Goal: Task Accomplishment & Management: Complete application form

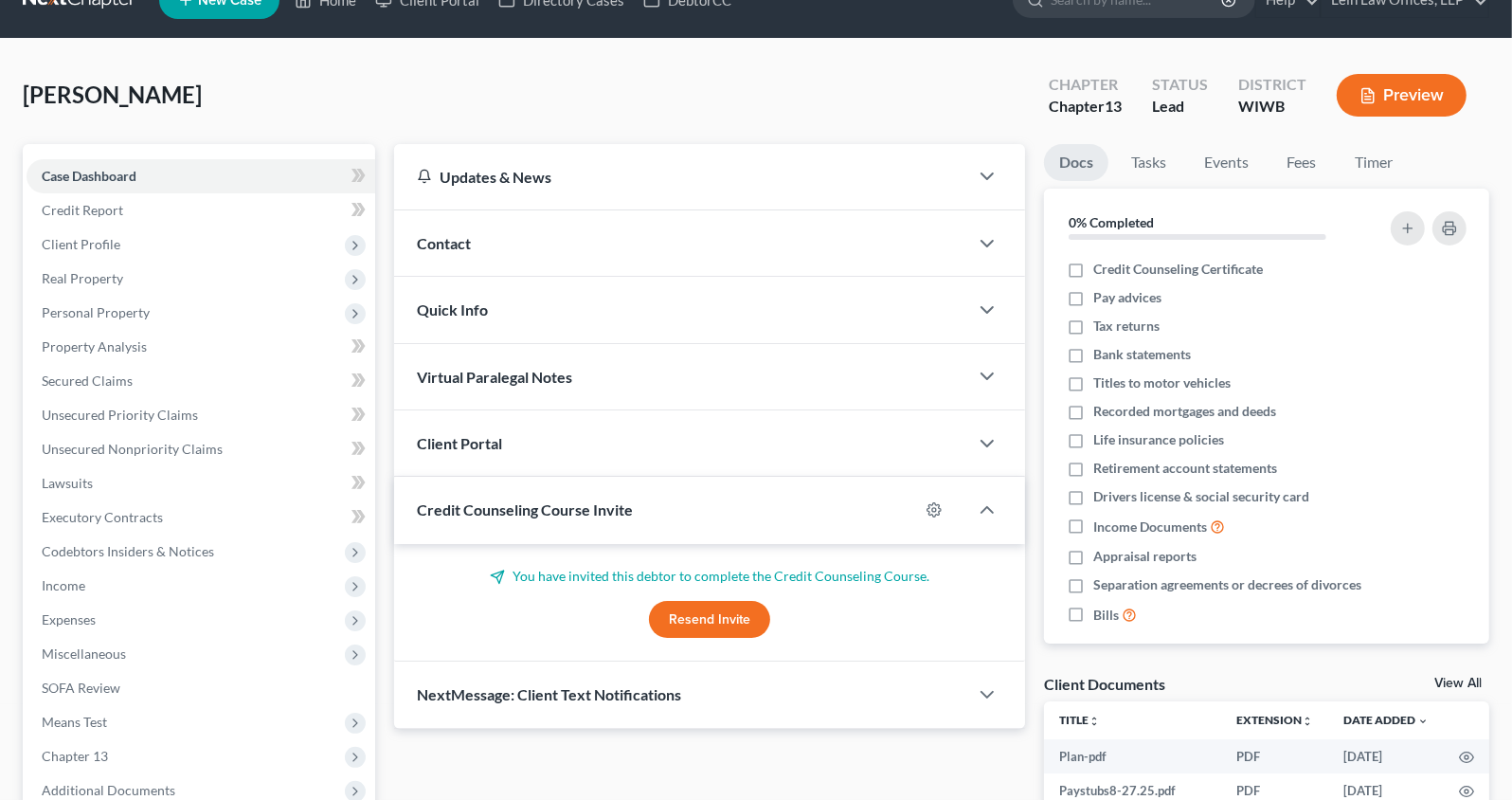
scroll to position [419, 0]
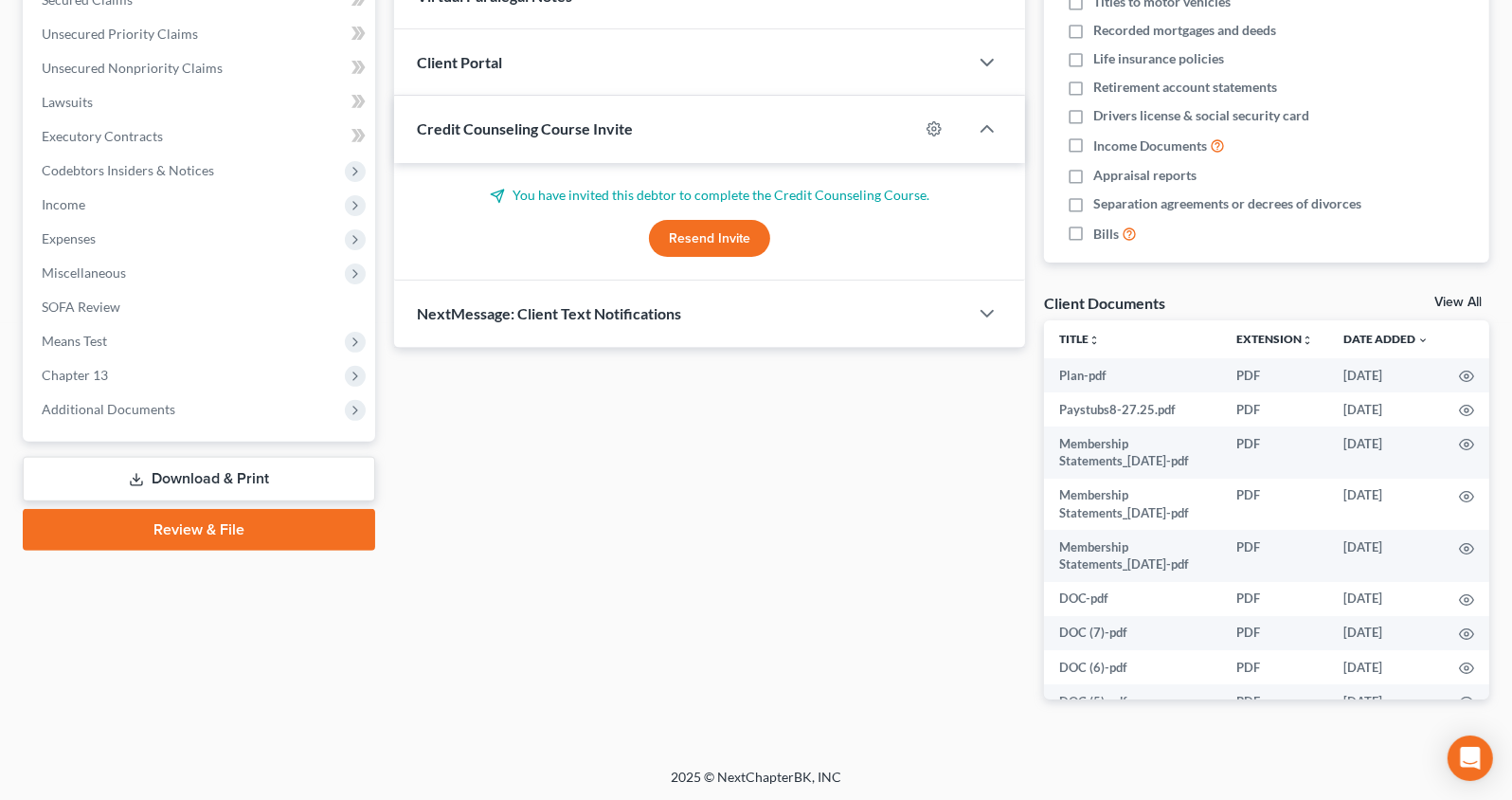
click at [205, 515] on link "Review & File" at bounding box center [199, 529] width 353 height 42
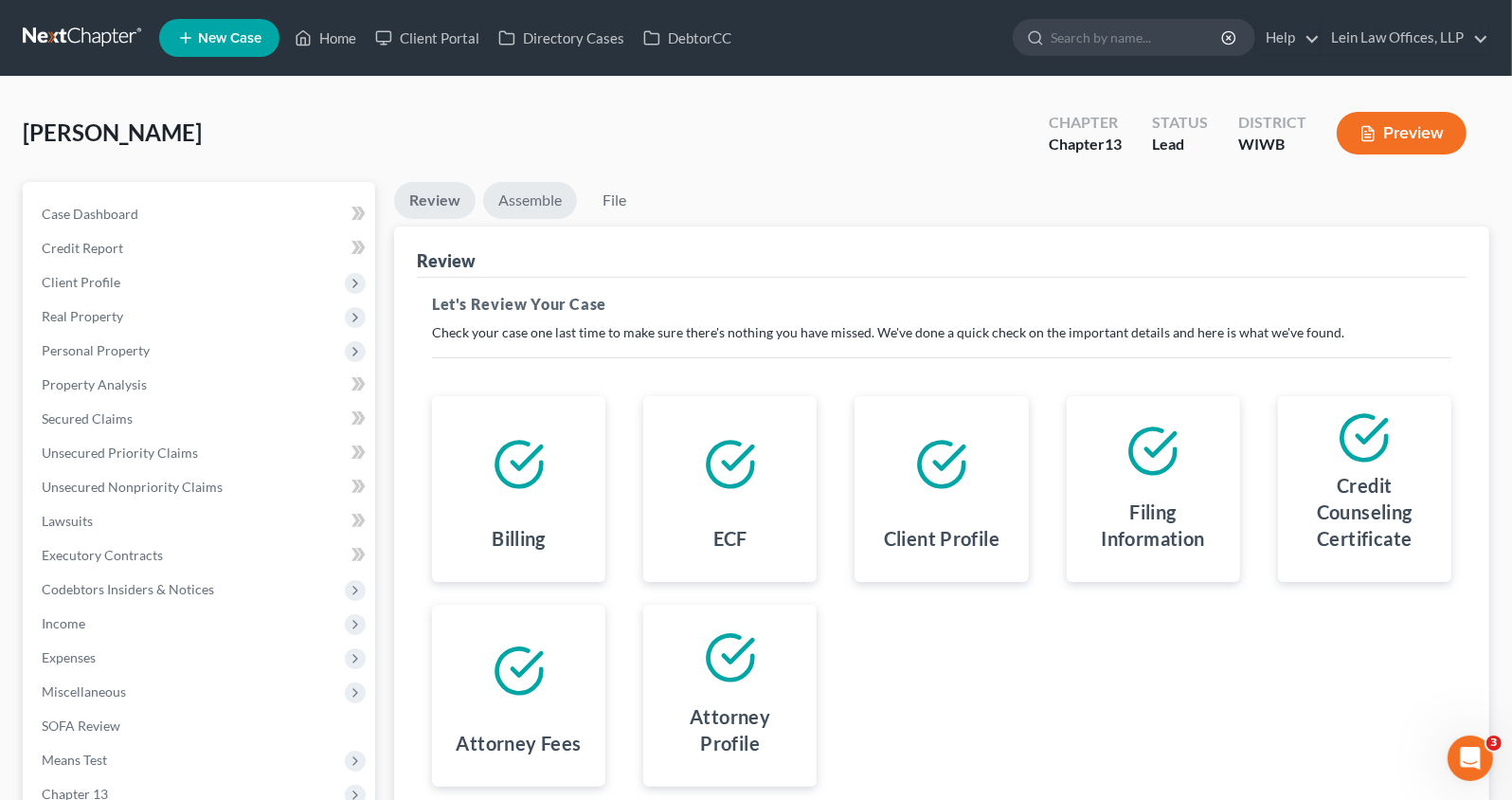
click at [521, 193] on link "Assemble" at bounding box center [529, 201] width 94 height 37
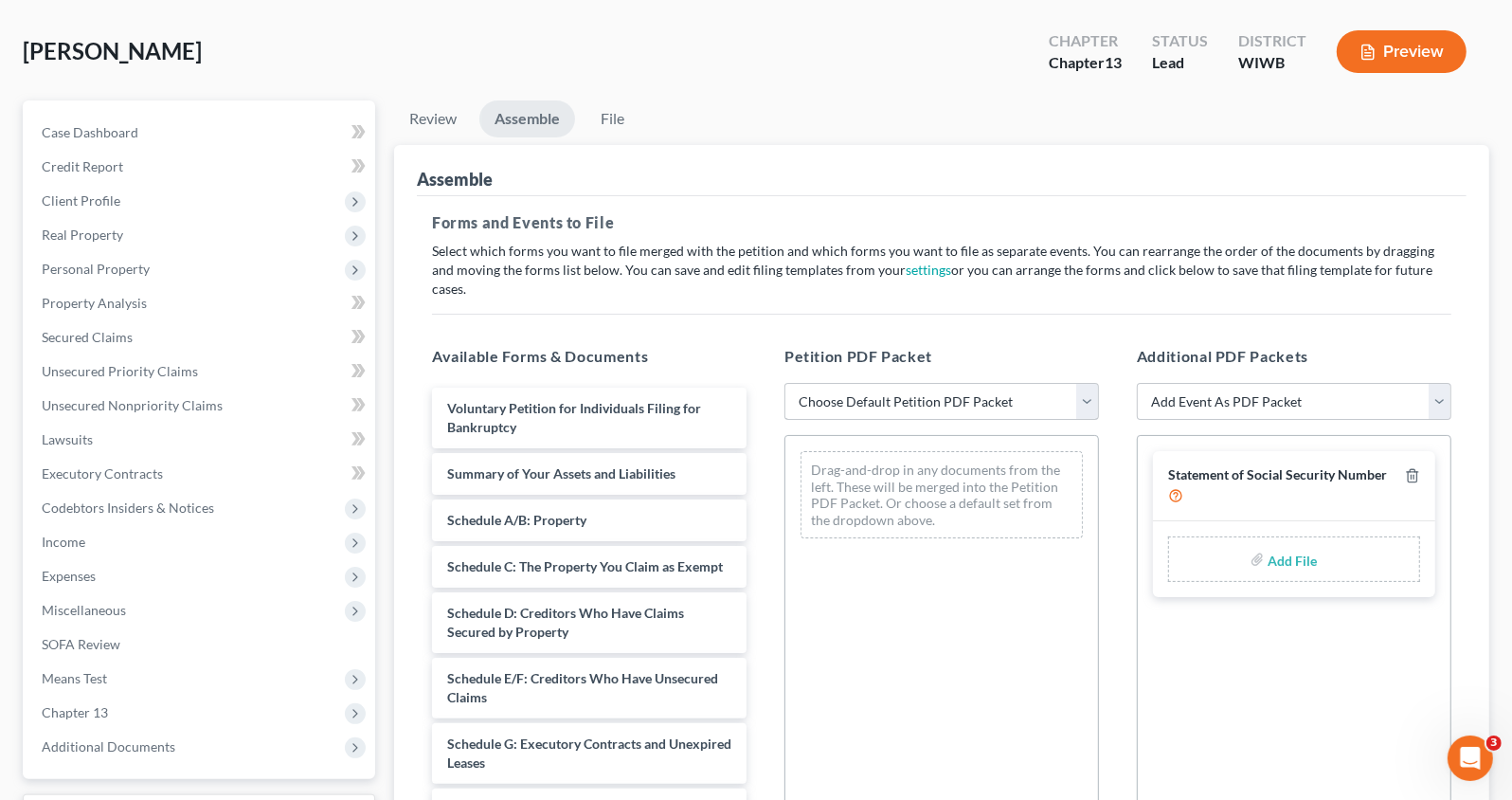
scroll to position [88, 0]
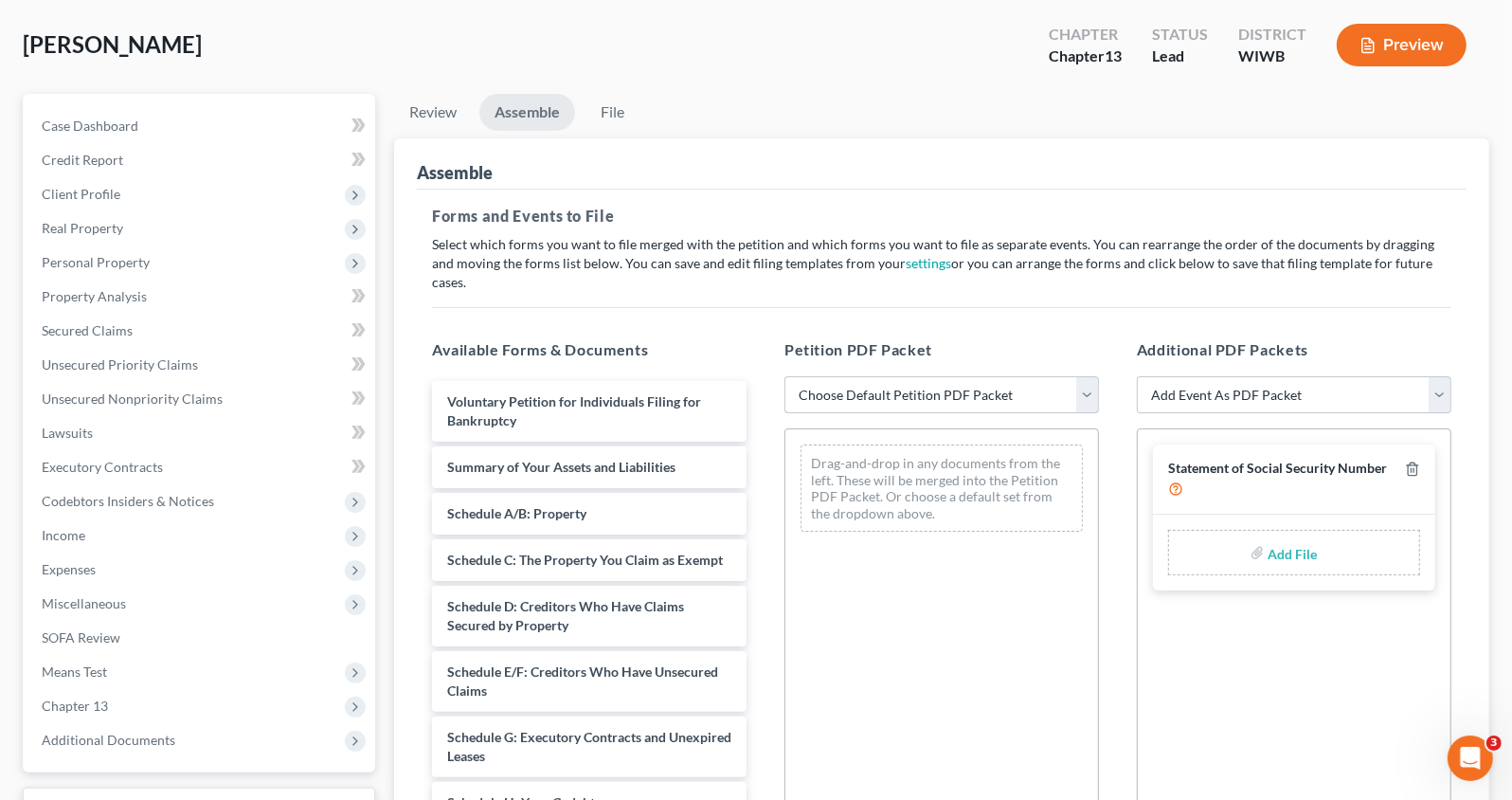
click at [899, 380] on select "Choose Default Petition PDF Packet Emergency Filing (Voluntary Petition and Cre…" at bounding box center [941, 395] width 315 height 38
select select "1"
click at [784, 376] on select "Choose Default Petition PDF Packet Emergency Filing (Voluntary Petition and Cre…" at bounding box center [941, 395] width 315 height 38
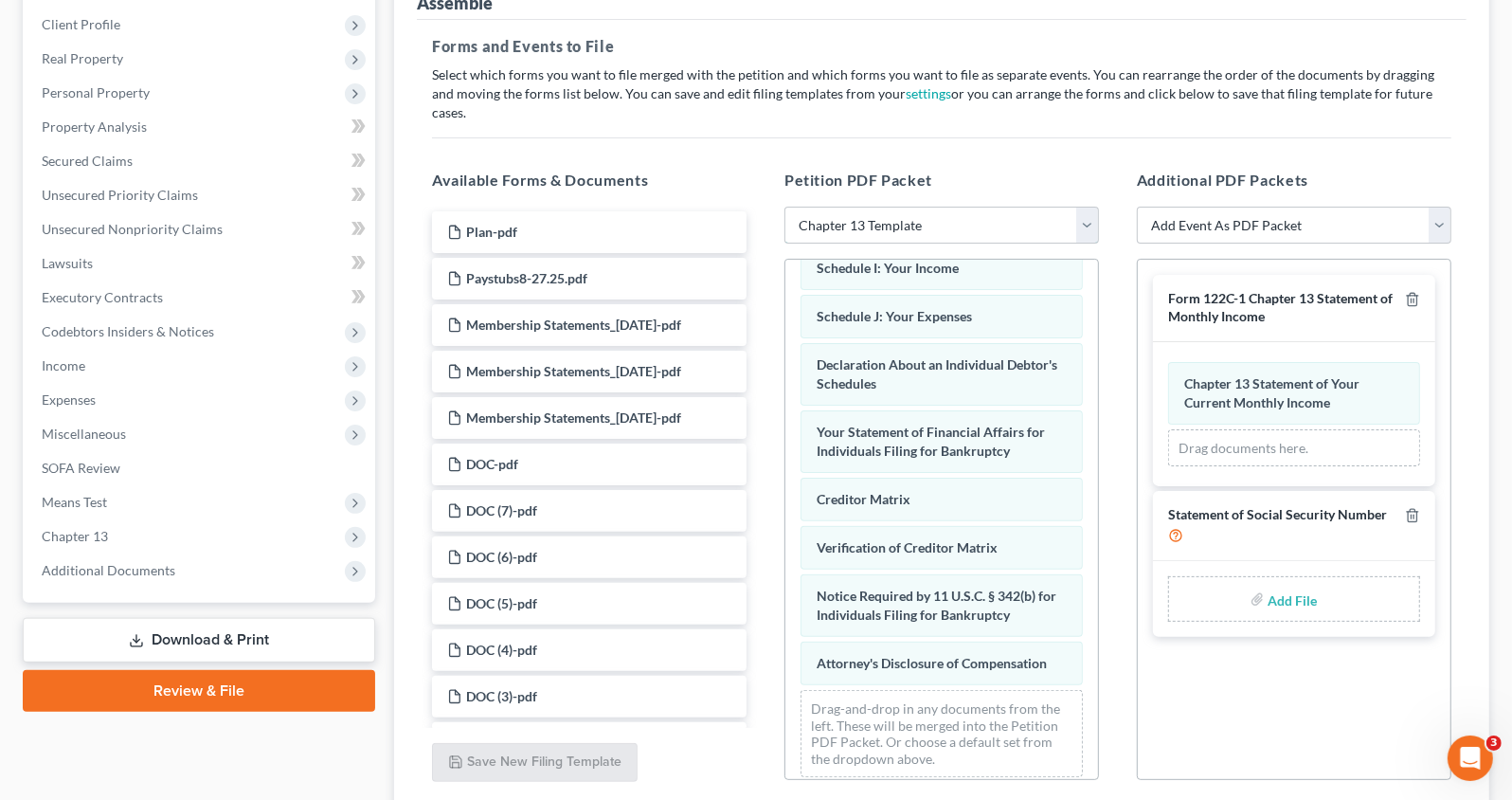
scroll to position [182, 0]
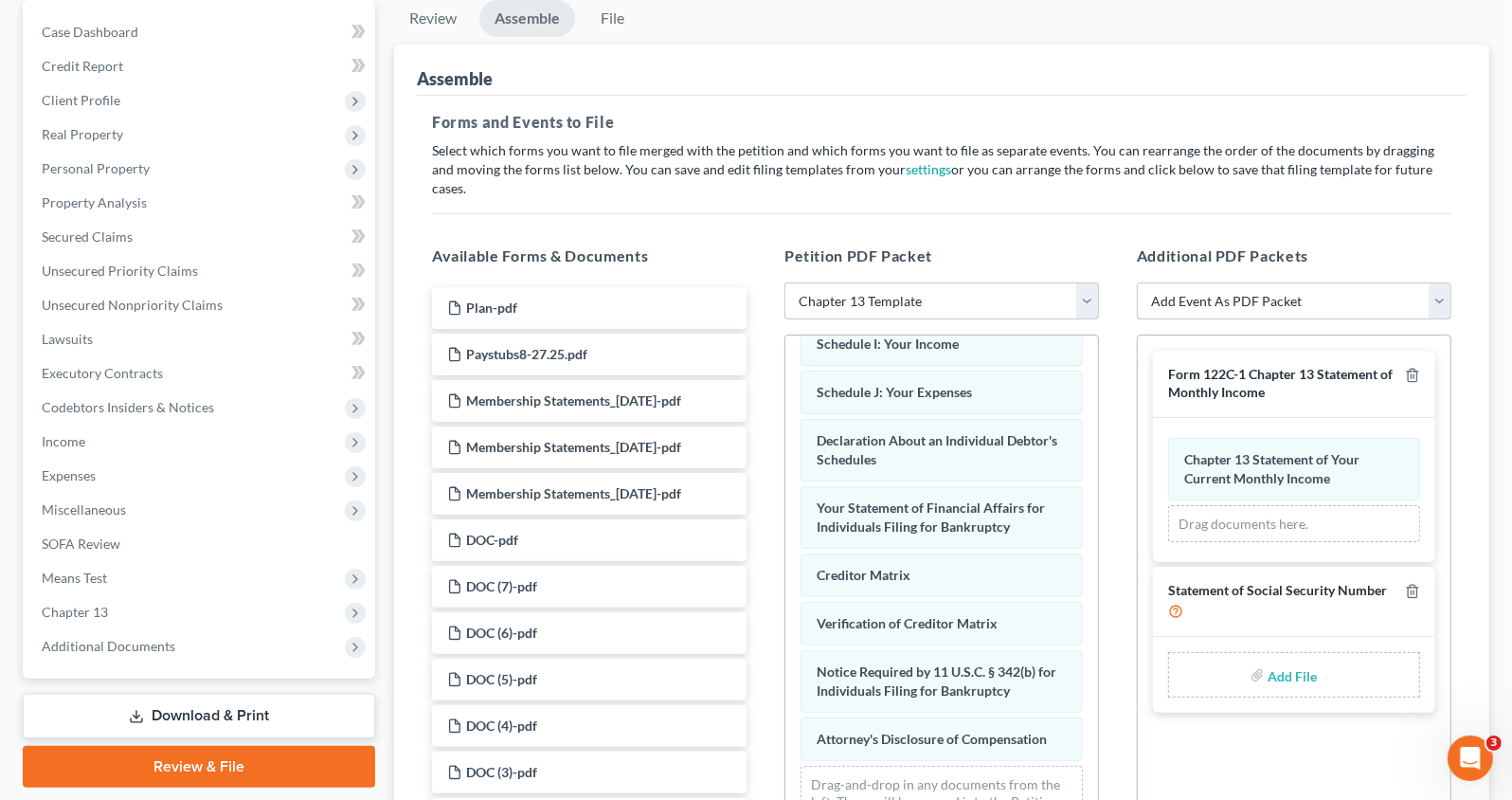
click at [1427, 288] on select "Add Event As PDF Packet Certificate of Credit Counseling Chapter 13 Plan Employ…" at bounding box center [1294, 301] width 315 height 38
click at [1428, 282] on select "Add Event As PDF Packet Certificate of Credit Counseling Chapter 13 Plan Employ…" at bounding box center [1294, 301] width 315 height 38
click at [1335, 282] on select "Add Event As PDF Packet Certificate of Credit Counseling Chapter 13 Plan Employ…" at bounding box center [1294, 301] width 315 height 38
select select "1"
click at [1137, 282] on select "Add Event As PDF Packet Certificate of Credit Counseling Chapter 13 Plan Employ…" at bounding box center [1294, 301] width 315 height 38
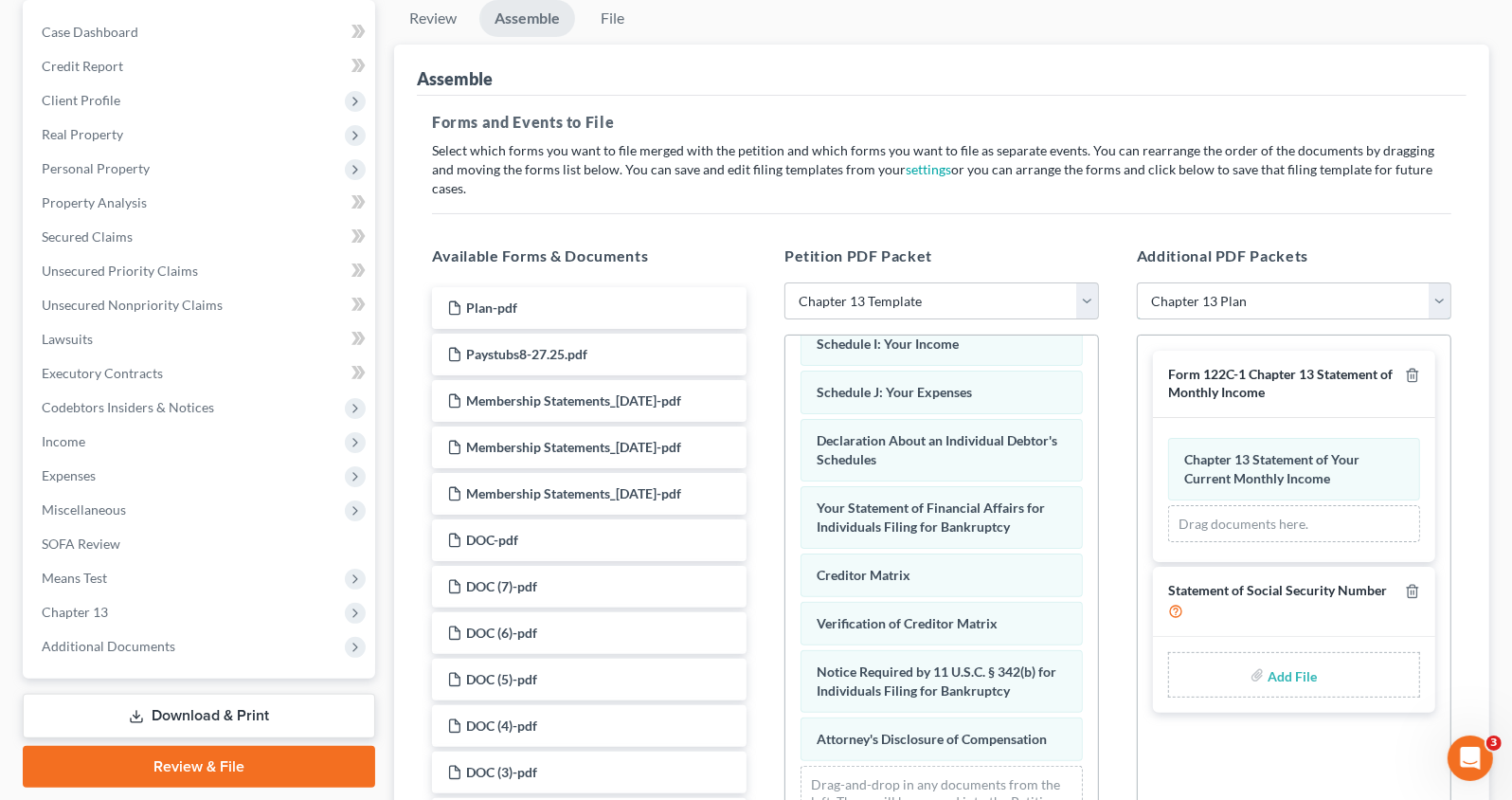
select select
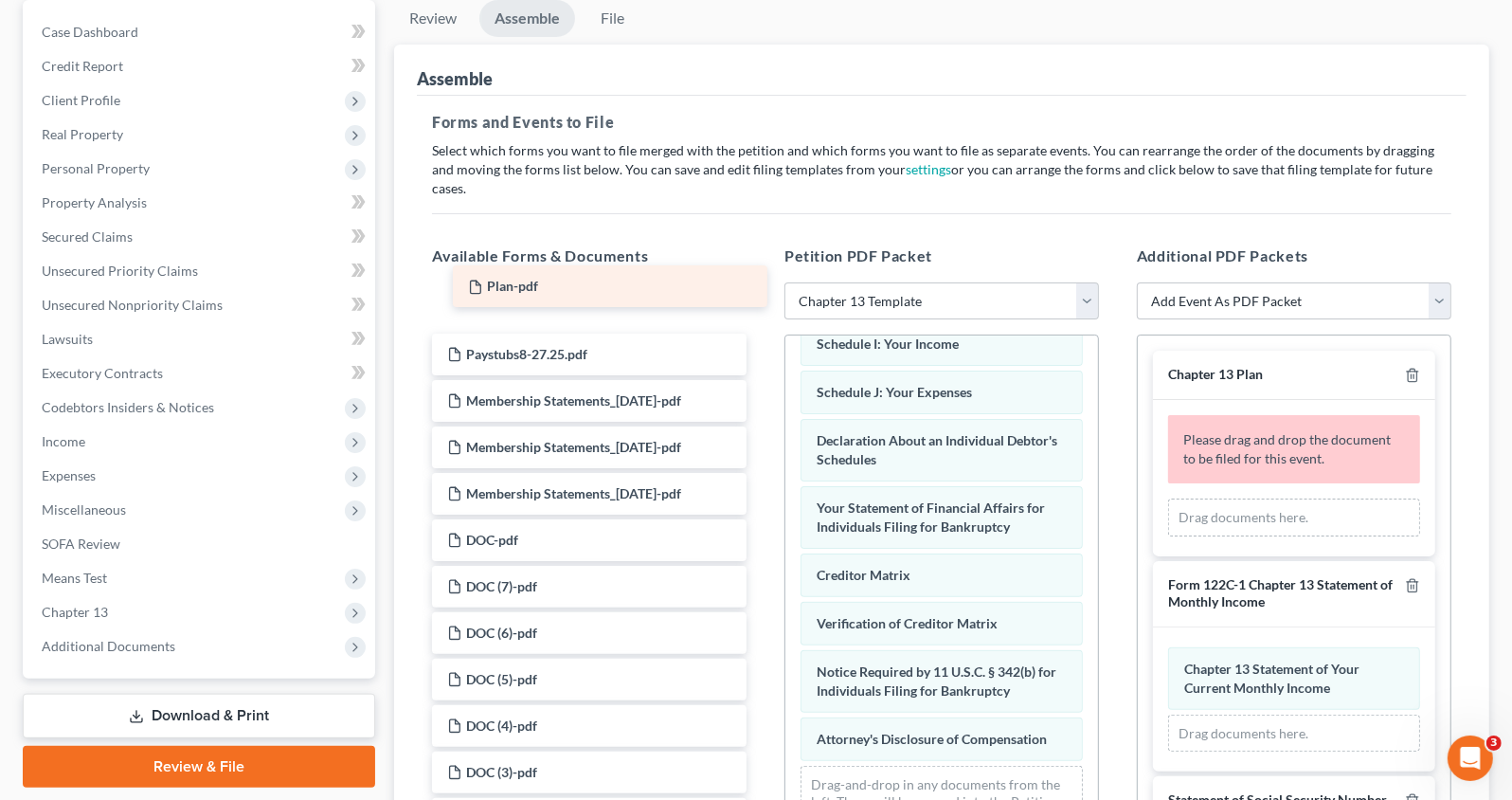
scroll to position [510, 0]
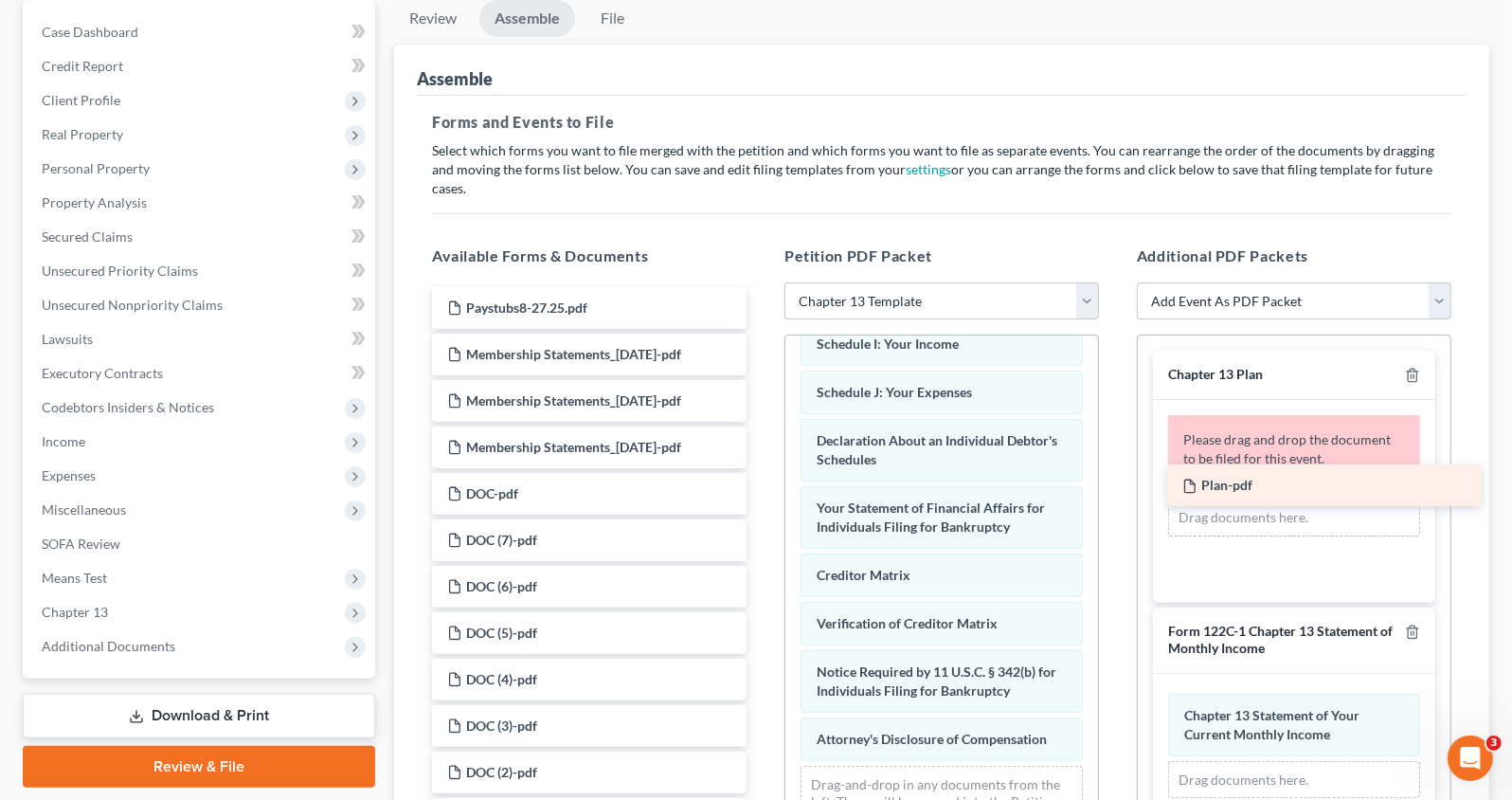
drag, startPoint x: 585, startPoint y: 280, endPoint x: 1321, endPoint y: 480, distance: 762.7
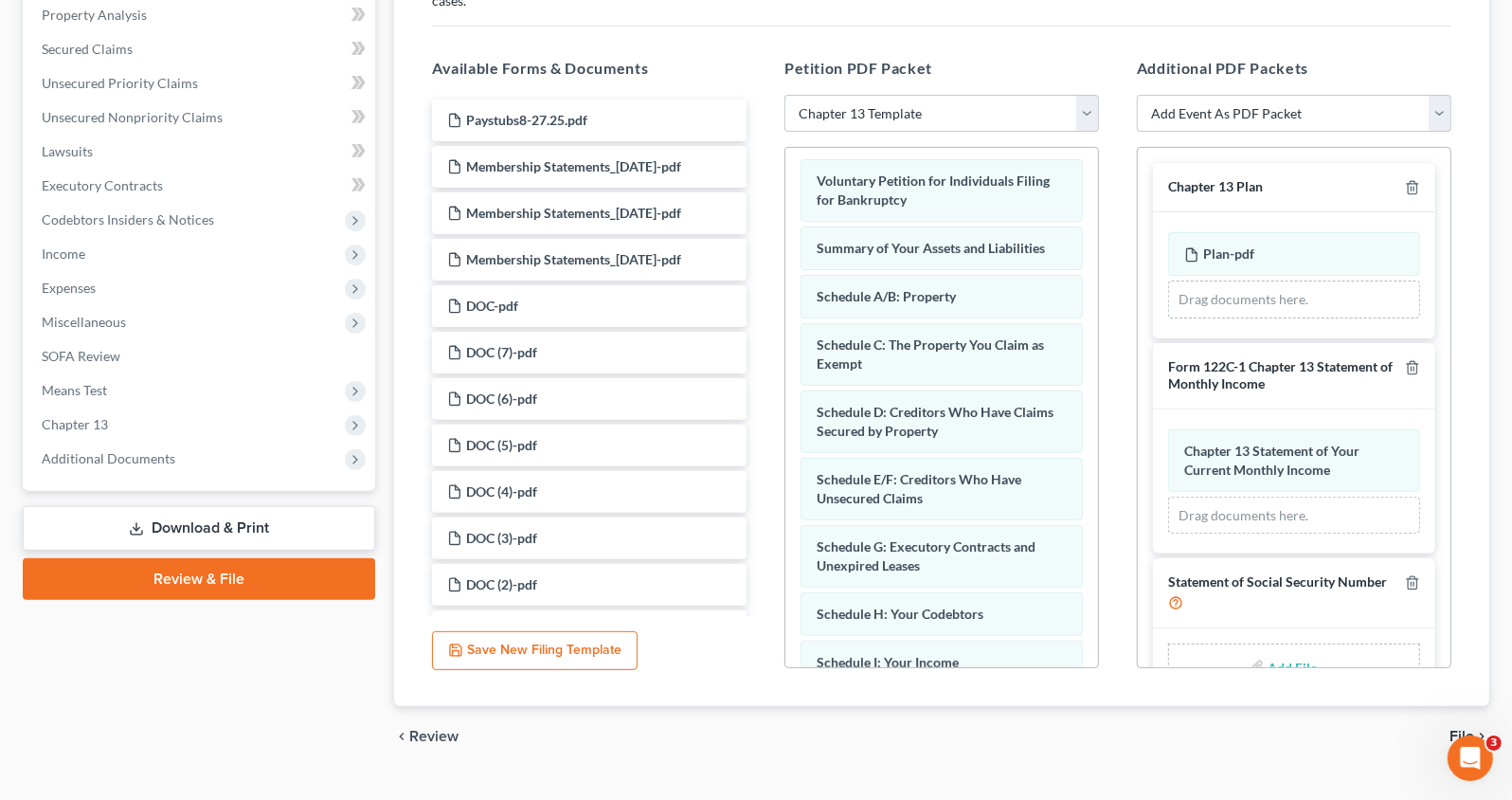
scroll to position [0, 0]
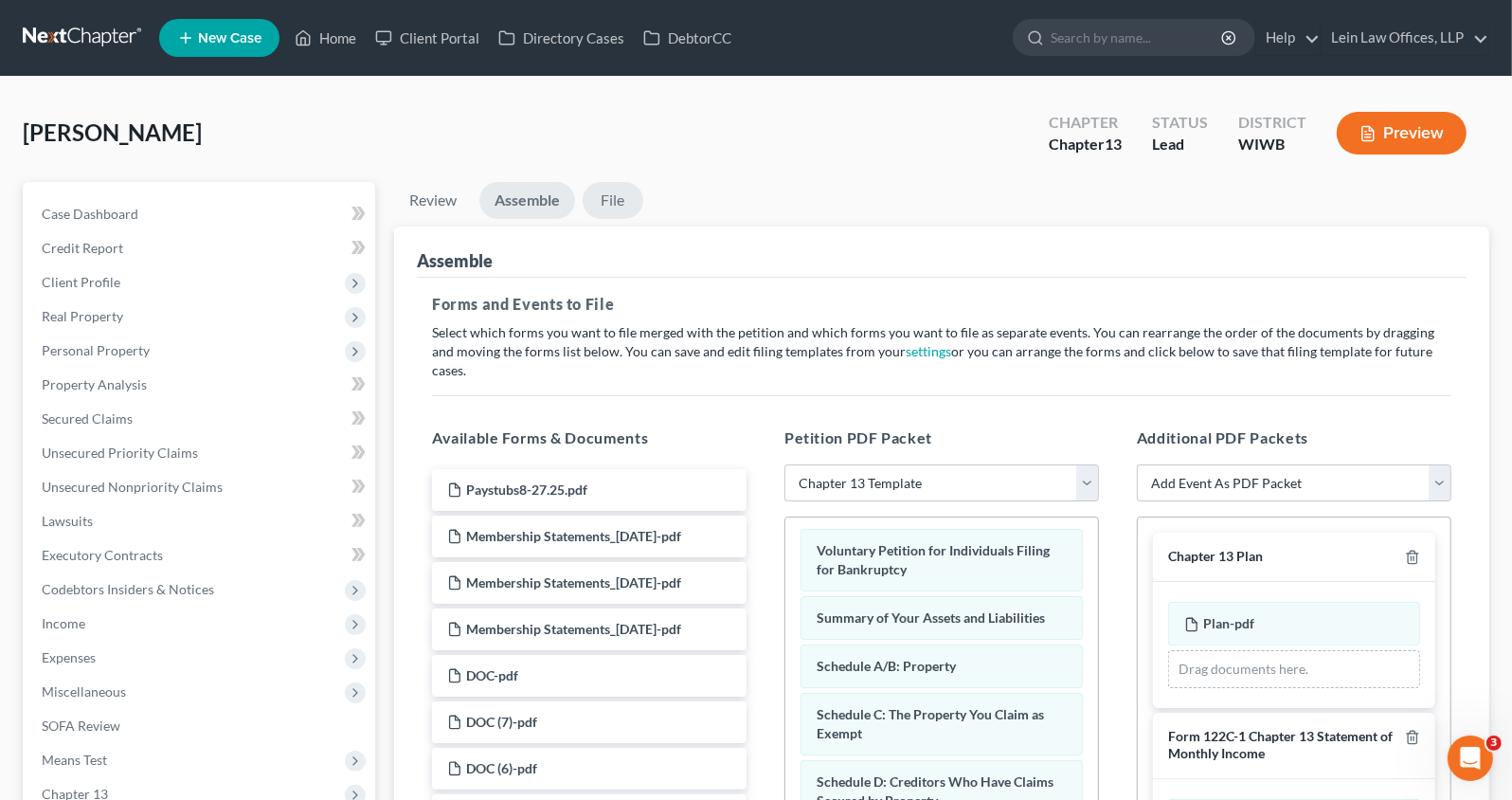
click at [612, 201] on link "File" at bounding box center [613, 201] width 61 height 37
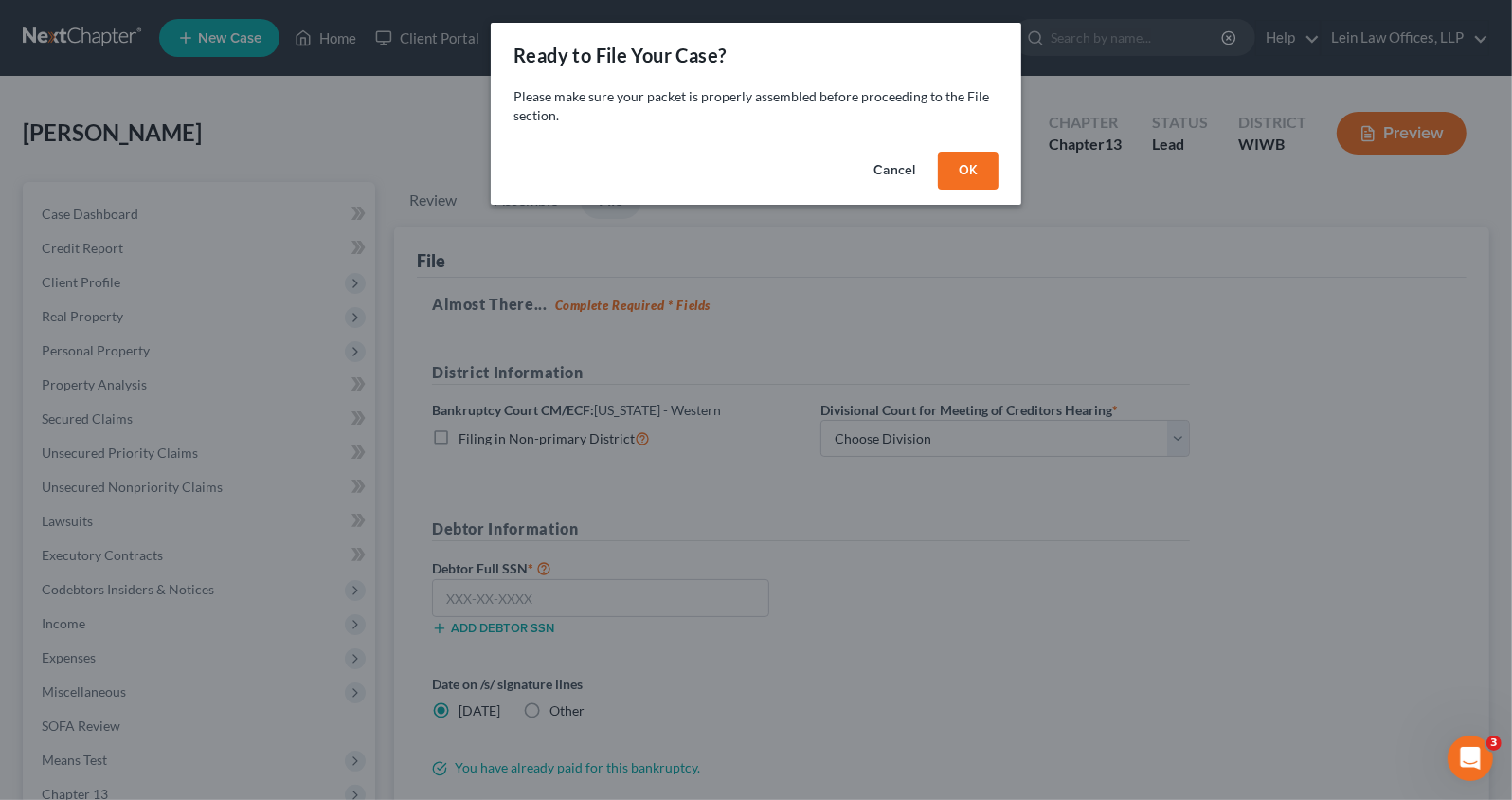
click at [971, 164] on button "OK" at bounding box center [968, 170] width 61 height 38
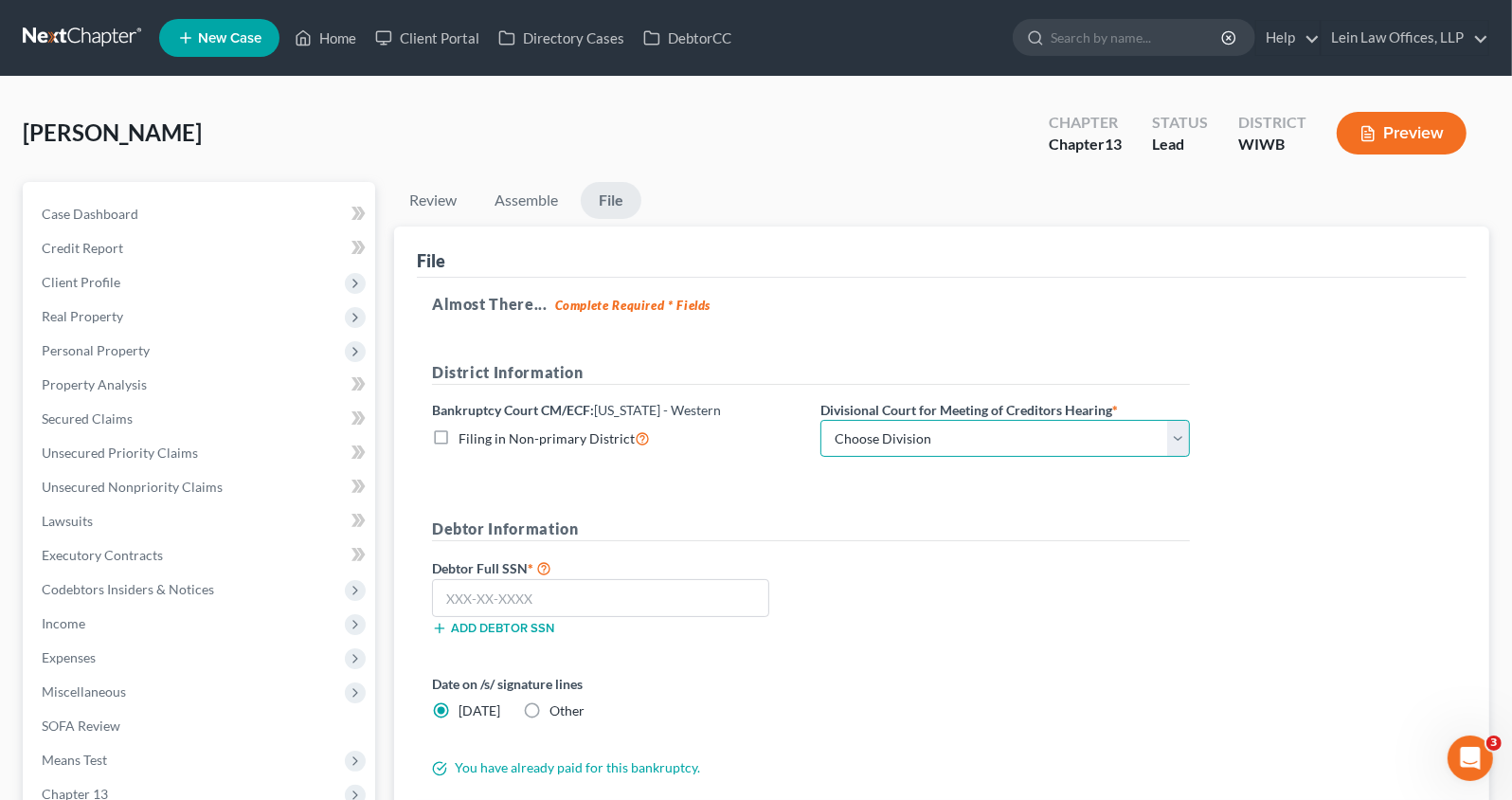
click at [1084, 447] on select "Choose Division Eau [PERSON_NAME]" at bounding box center [1004, 438] width 369 height 38
select select "0"
click at [820, 420] on select "Choose Division Eau [PERSON_NAME]" at bounding box center [1004, 438] width 369 height 38
click at [745, 594] on input "text" at bounding box center [601, 597] width 337 height 38
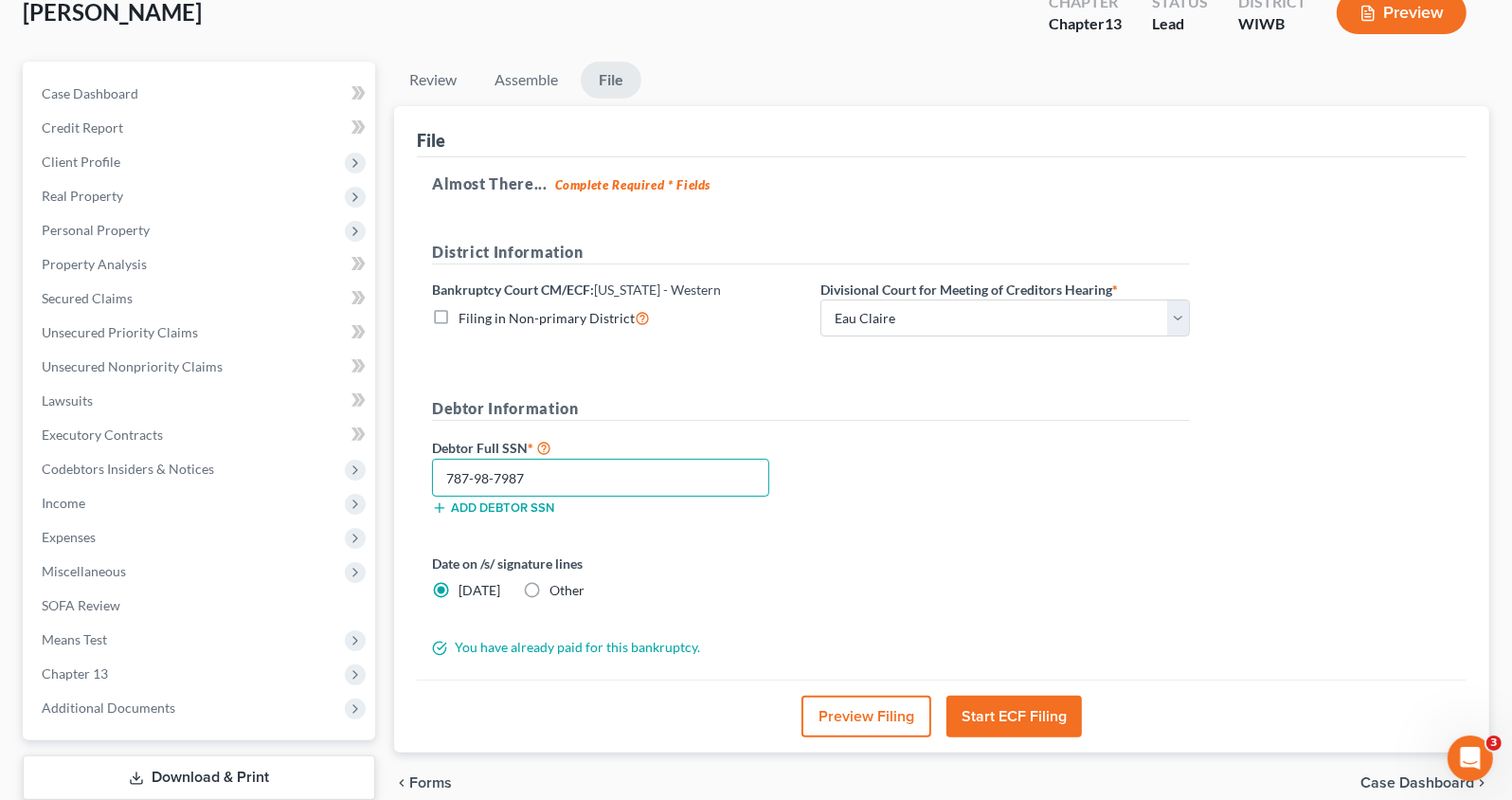
scroll to position [125, 0]
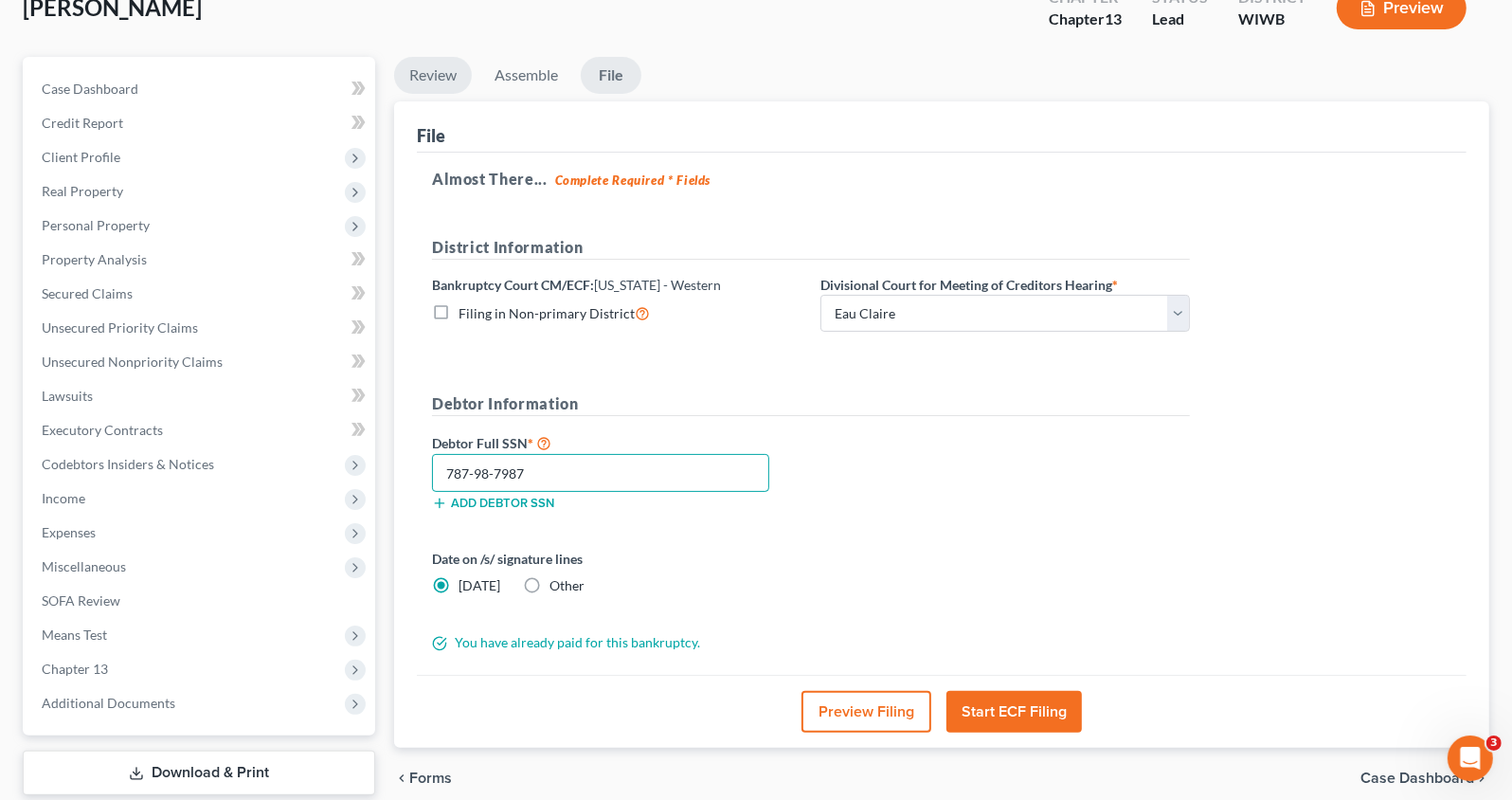
type input "787-98-7987"
click at [430, 70] on link "Review" at bounding box center [433, 76] width 78 height 37
